Goal: Check status: Check status

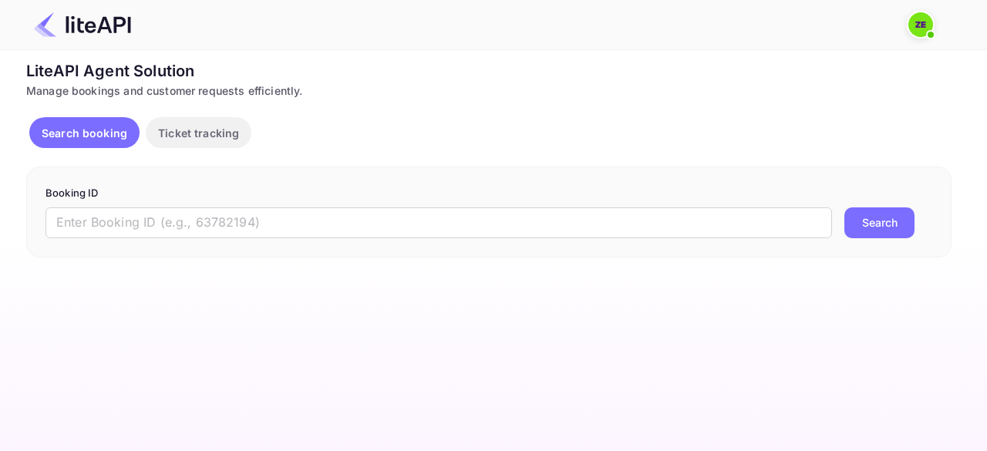
click at [924, 32] on span at bounding box center [930, 34] width 15 height 15
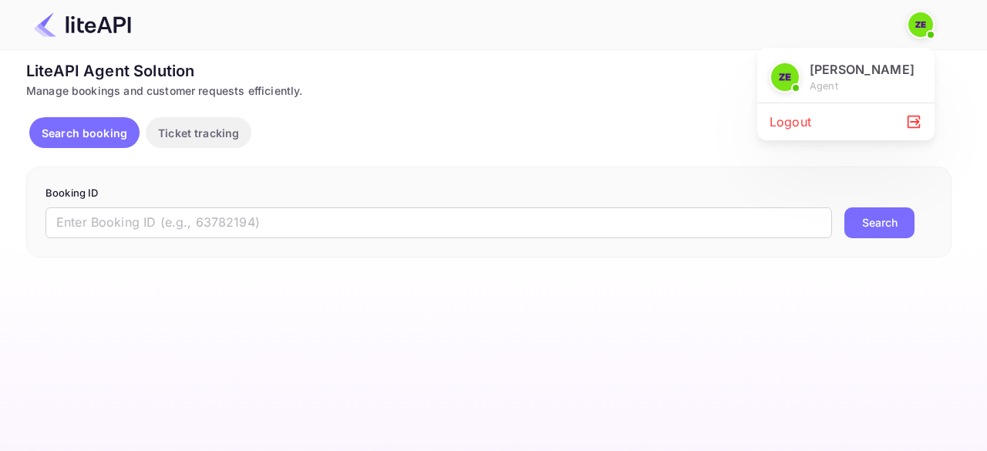
click at [418, 110] on div at bounding box center [493, 225] width 987 height 451
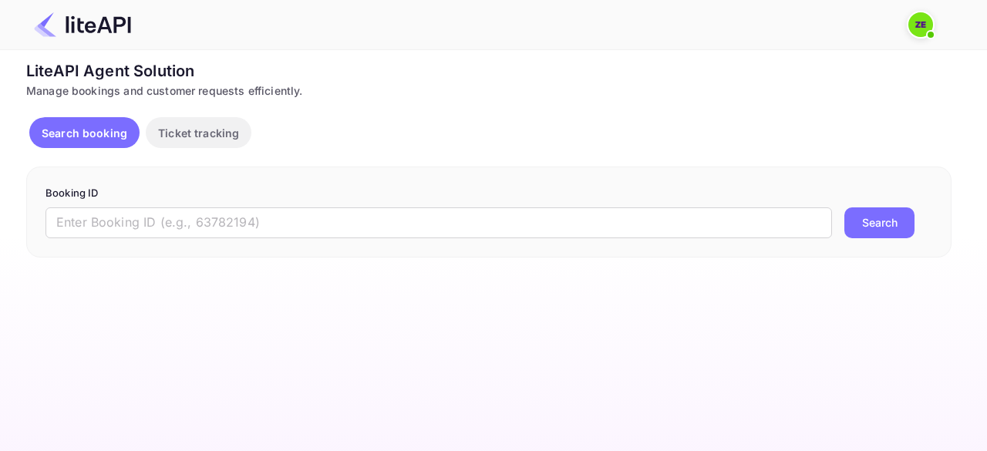
click at [924, 22] on img at bounding box center [920, 24] width 25 height 25
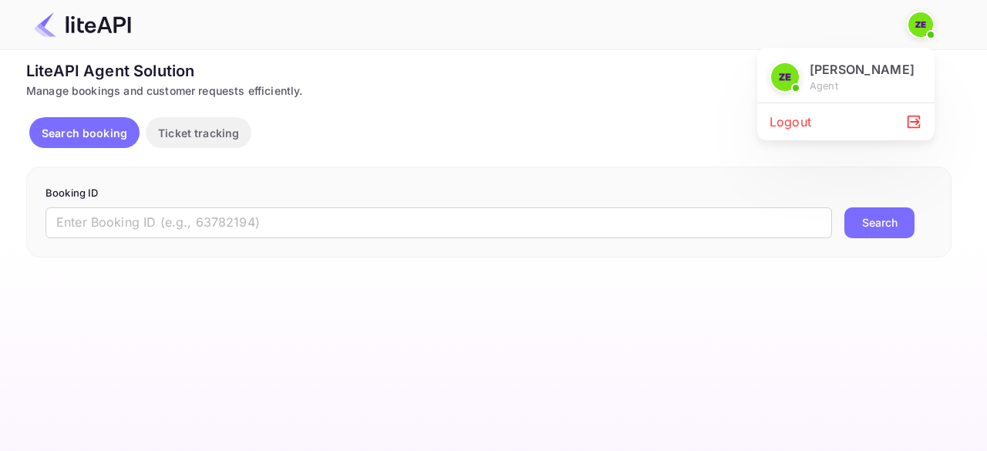
click at [537, 127] on div at bounding box center [493, 225] width 987 height 451
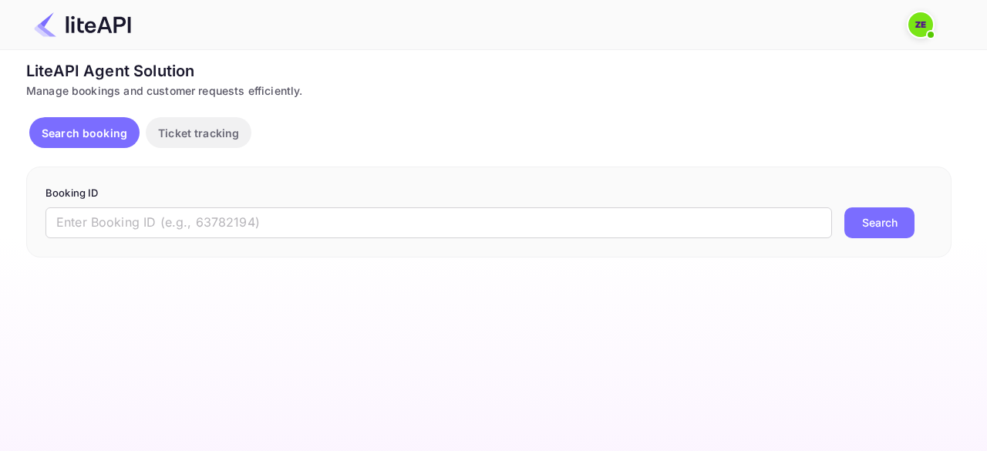
click at [924, 25] on img at bounding box center [920, 24] width 25 height 25
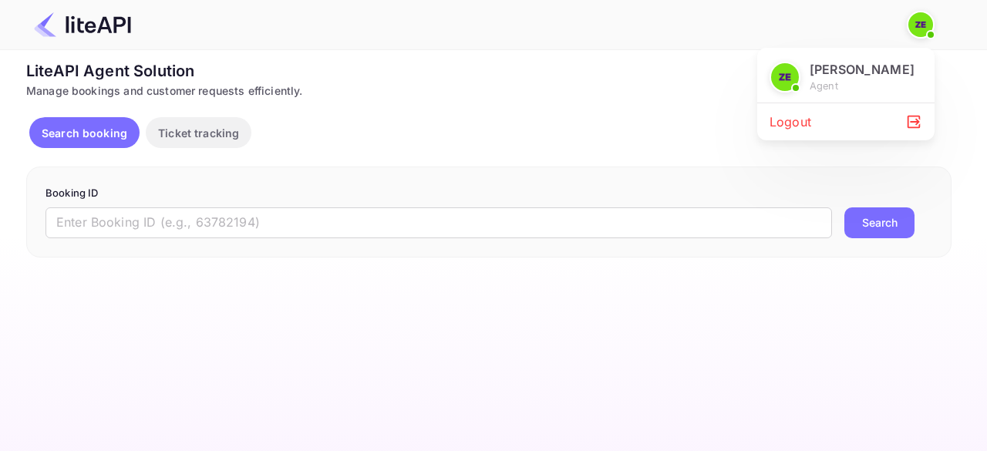
click at [621, 110] on div at bounding box center [493, 225] width 987 height 451
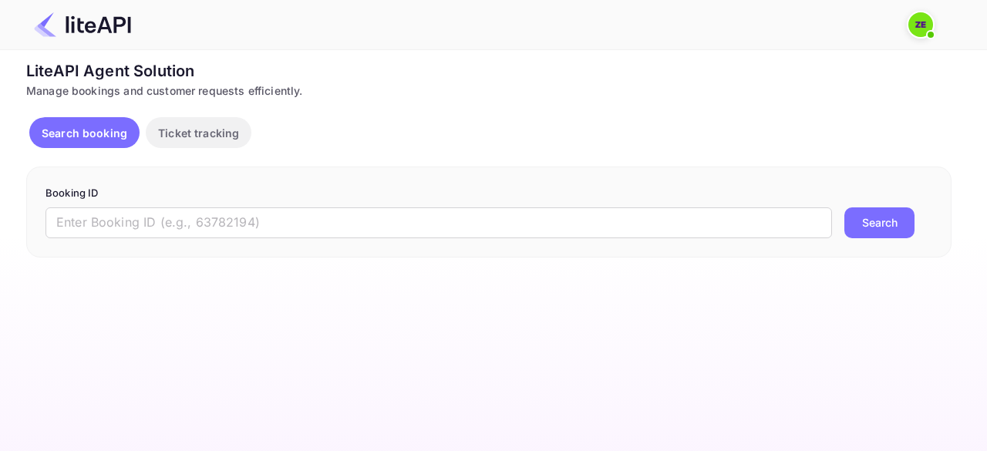
click at [919, 25] on img at bounding box center [920, 24] width 25 height 25
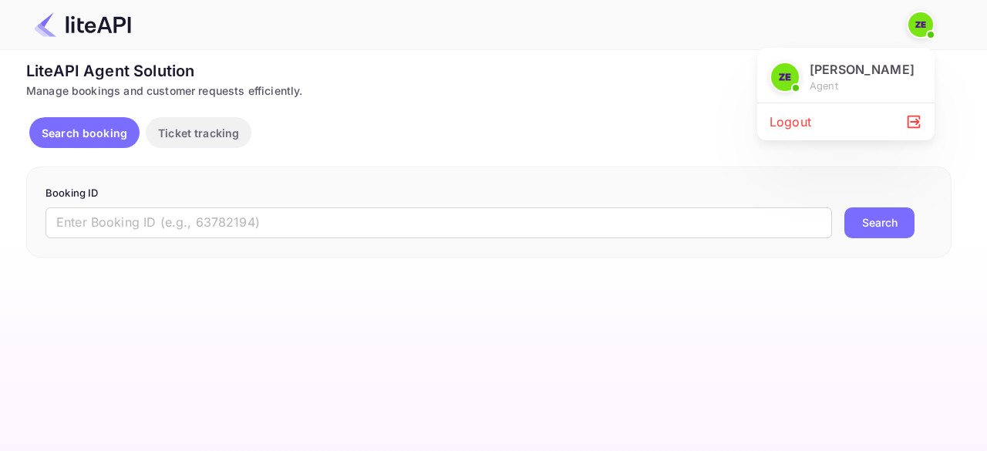
click at [798, 130] on div "Logout" at bounding box center [845, 121] width 177 height 37
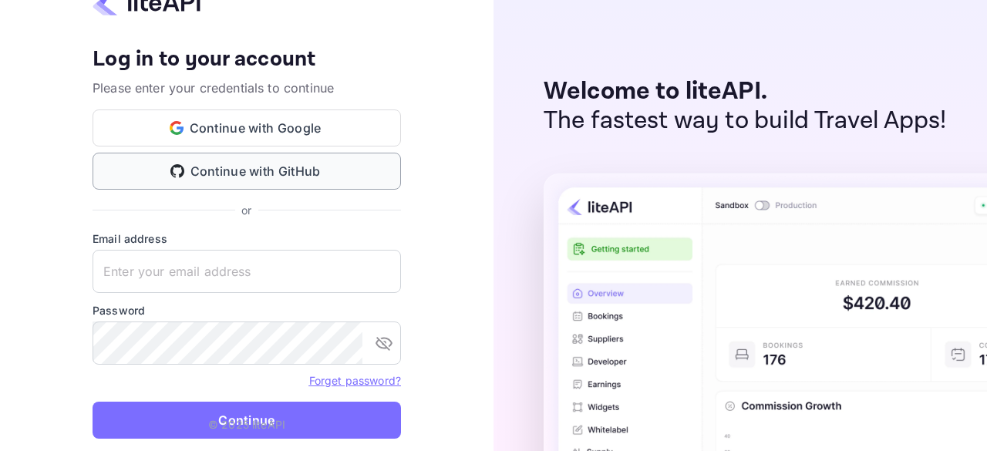
type input "zohair.elmadiouni+agent@nuitee.com"
click at [224, 427] on p "© 2025 liteAPI" at bounding box center [246, 424] width 77 height 16
click at [281, 419] on p "© 2025 liteAPI" at bounding box center [246, 424] width 77 height 16
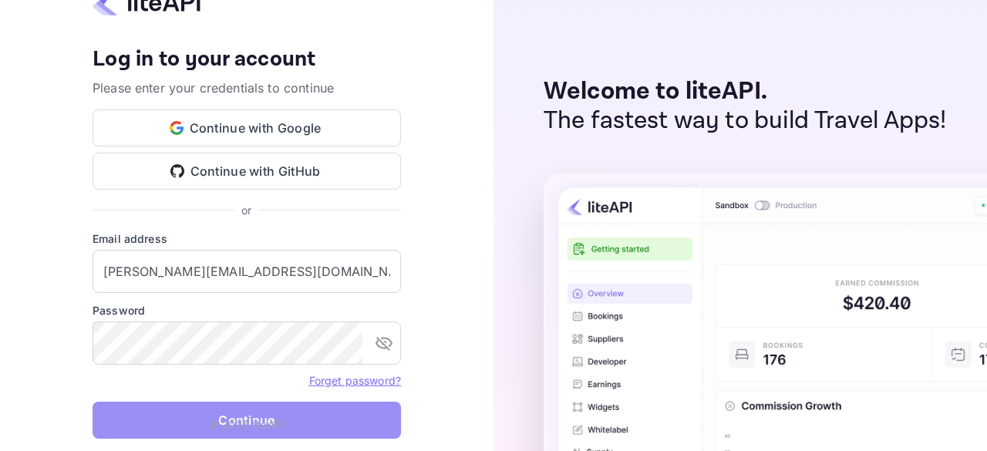
click at [352, 425] on button "Continue" at bounding box center [247, 420] width 308 height 37
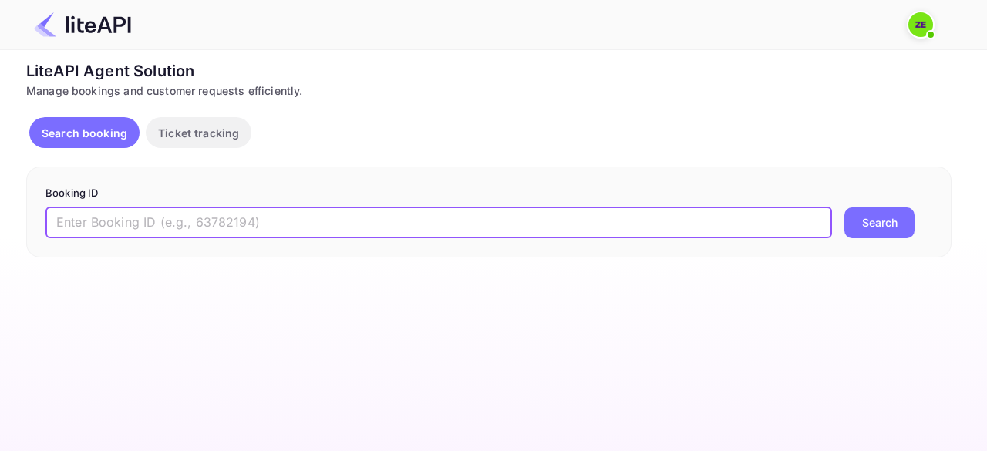
click at [218, 217] on input "text" at bounding box center [438, 222] width 787 height 31
paste input "9095831"
type input "9095831"
click at [864, 225] on button "Search" at bounding box center [879, 222] width 70 height 31
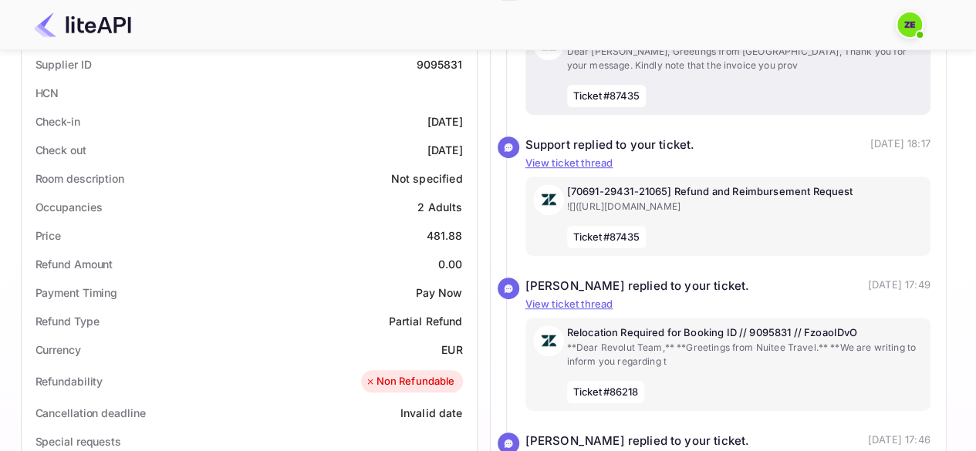
scroll to position [154, 0]
